Goal: Check status

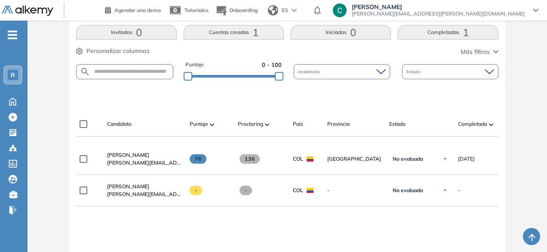
click at [223, 34] on button "Cuentas creadas 1" at bounding box center [234, 32] width 100 height 15
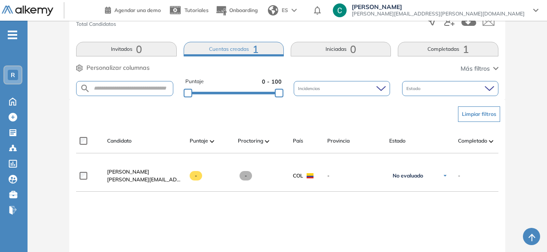
scroll to position [163, 0]
click at [145, 39] on div "2 Total Candidatos Invitados 0 Cuentas creadas 1 Iniciadas 0 Completadas 1 Pers…" at bounding box center [287, 50] width 436 height 100
click at [146, 44] on button "Invitados 0" at bounding box center [126, 49] width 100 height 15
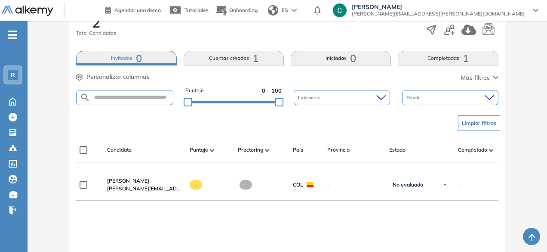
click at [221, 55] on button "Cuentas creadas 1" at bounding box center [234, 58] width 100 height 15
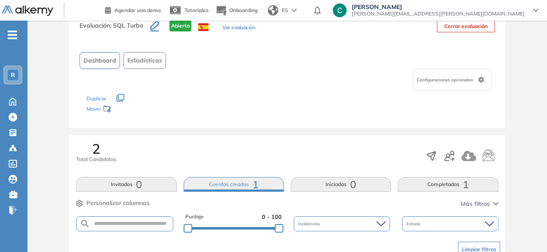
scroll to position [105, 0]
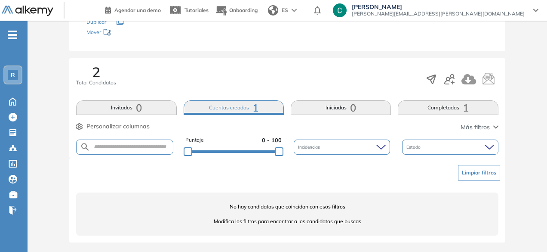
click at [421, 109] on button "Completadas 1" at bounding box center [448, 107] width 100 height 15
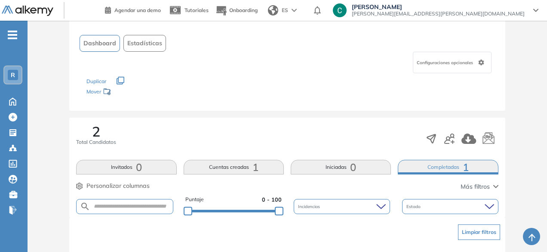
scroll to position [0, 0]
